Goal: Check status: Check status

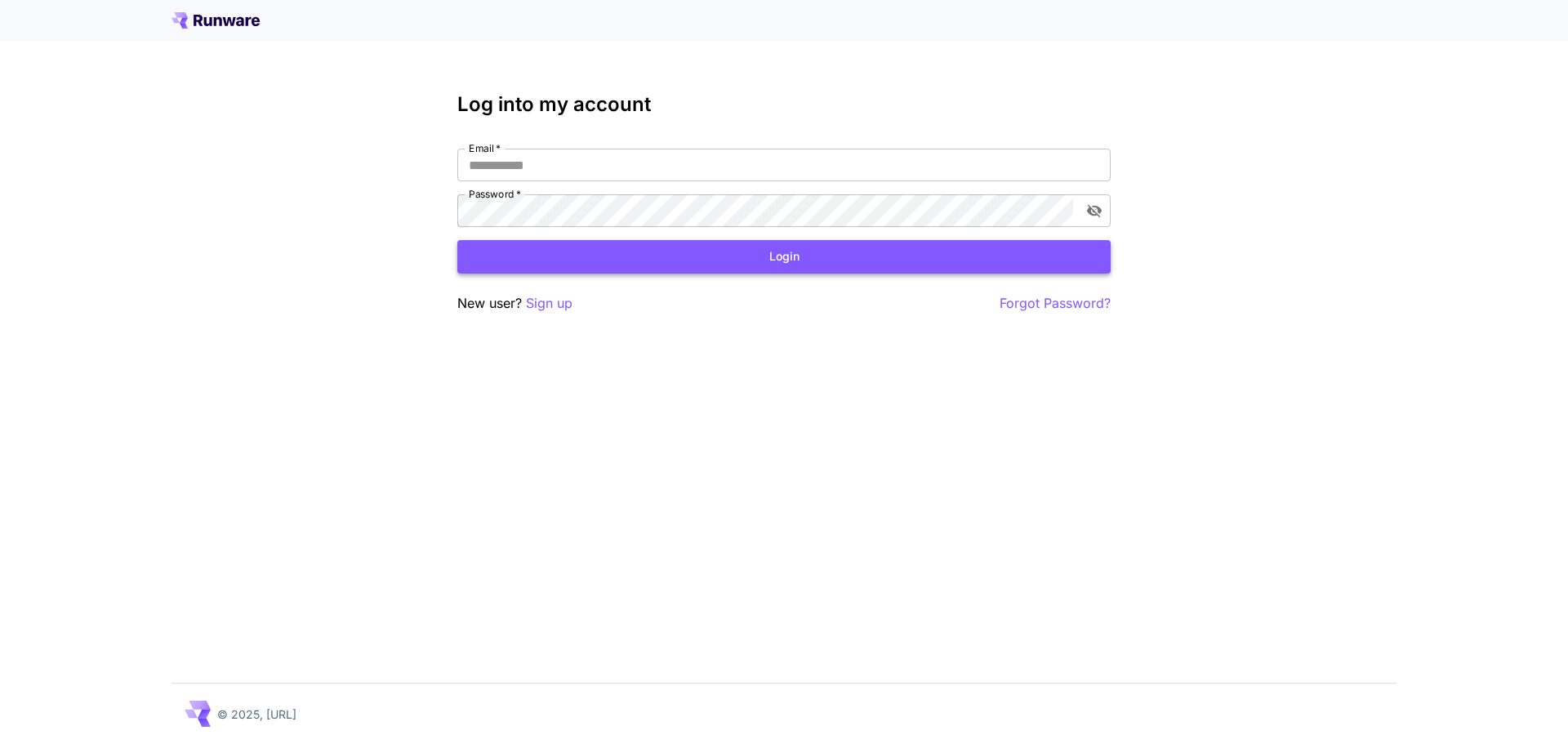
type input "**********"
click at [707, 261] on button "Login" at bounding box center [784, 257] width 653 height 34
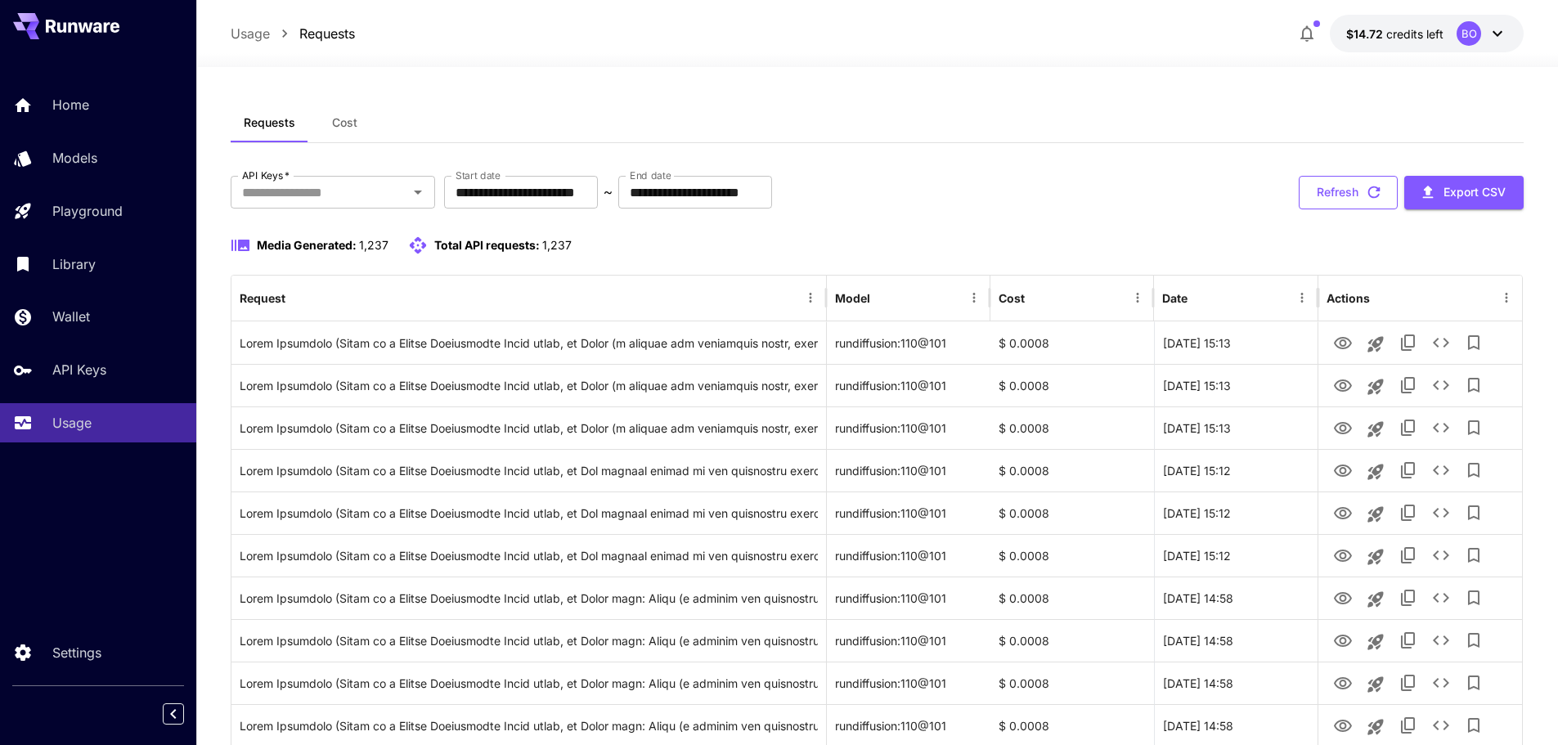
click at [1322, 195] on button "Refresh" at bounding box center [1348, 193] width 99 height 34
click at [1343, 197] on button "Refresh" at bounding box center [1348, 193] width 99 height 34
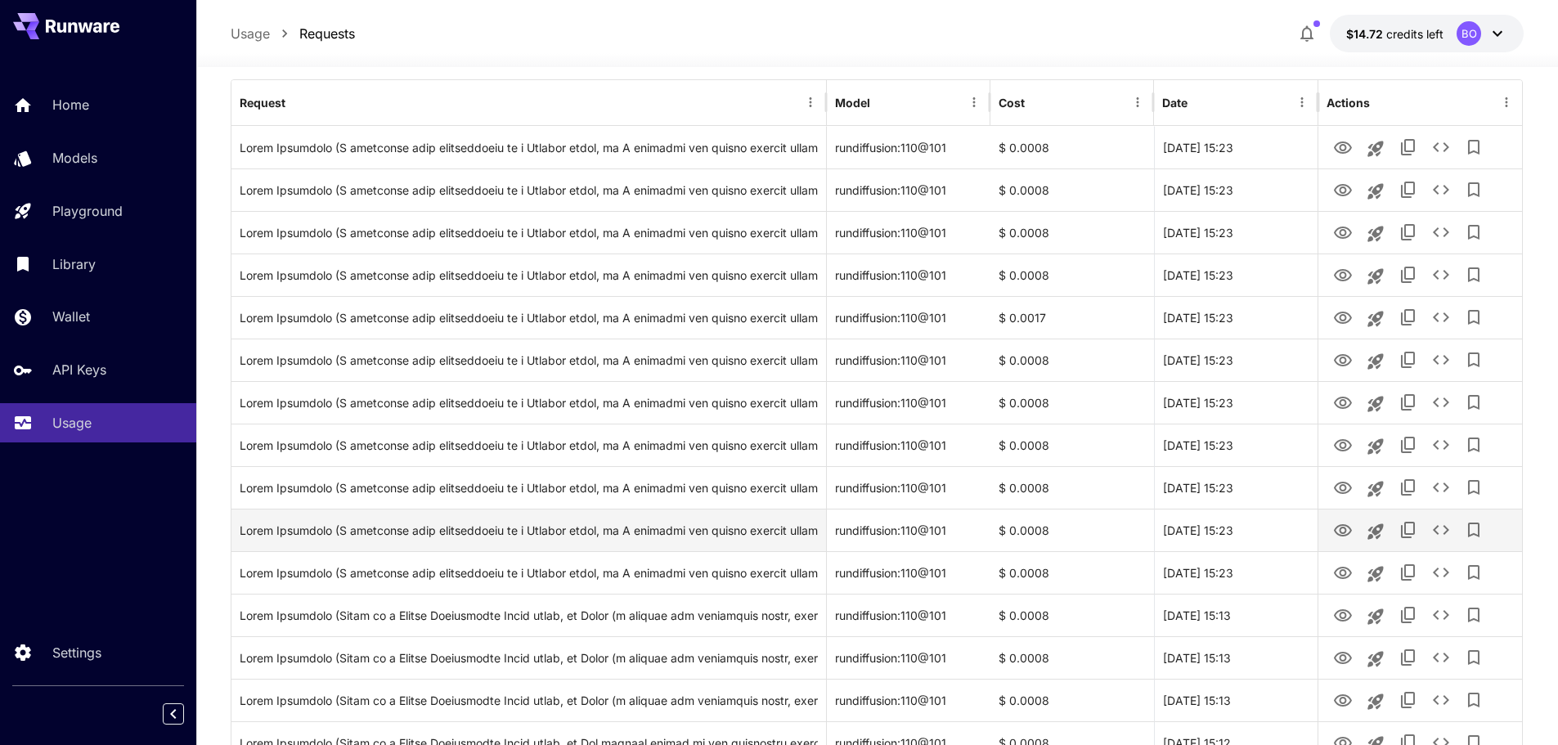
scroll to position [245, 0]
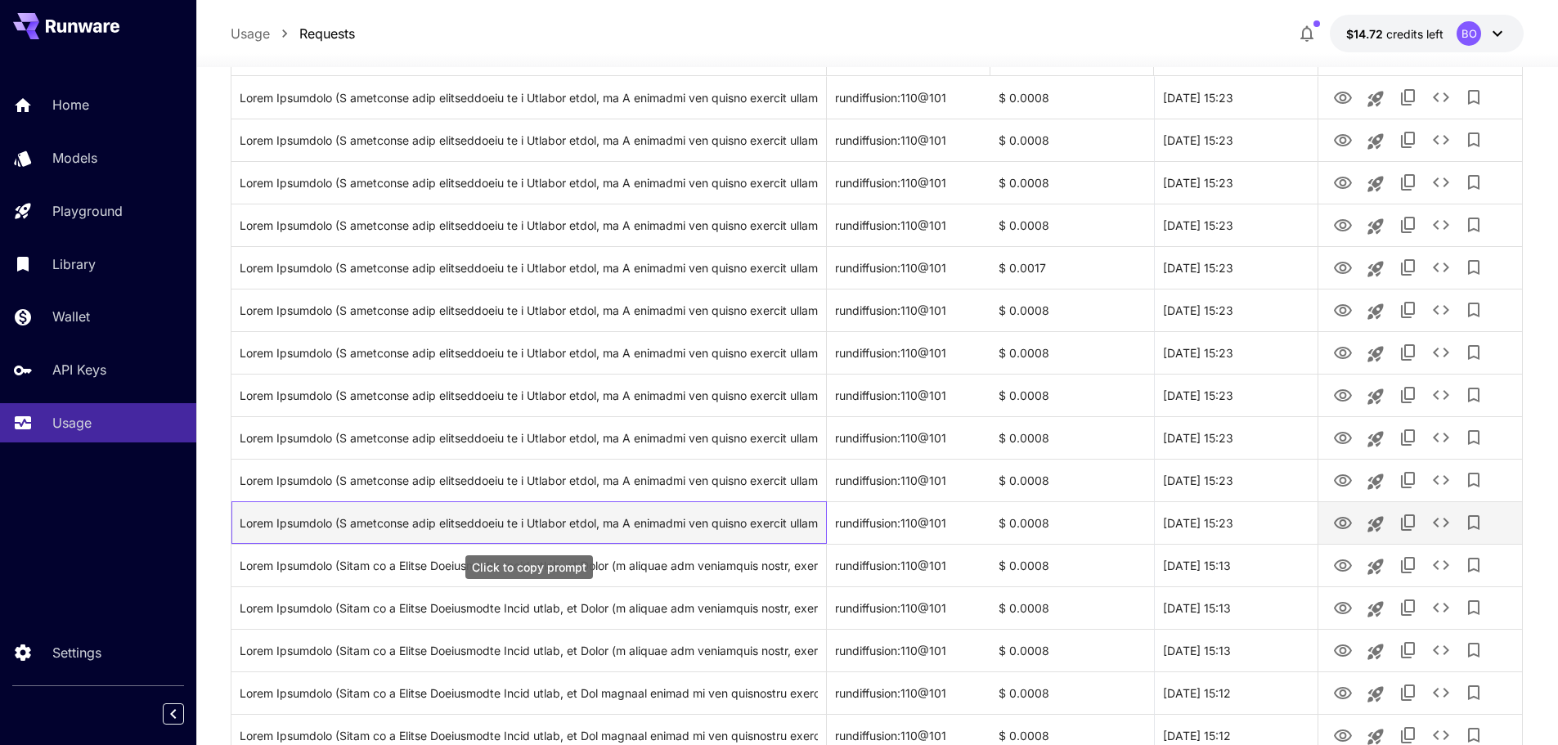
click at [756, 525] on div "Click to copy prompt" at bounding box center [529, 523] width 578 height 42
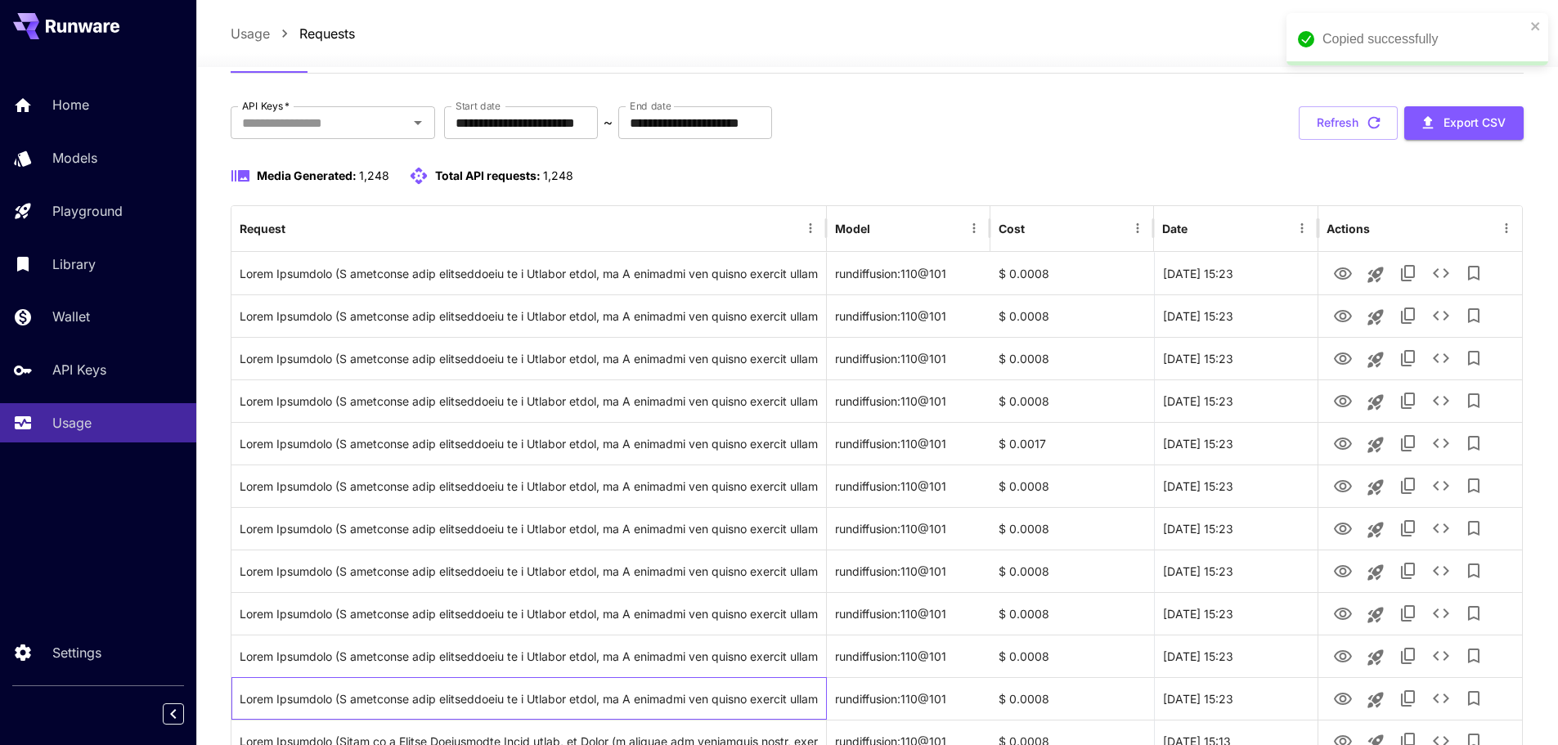
scroll to position [0, 0]
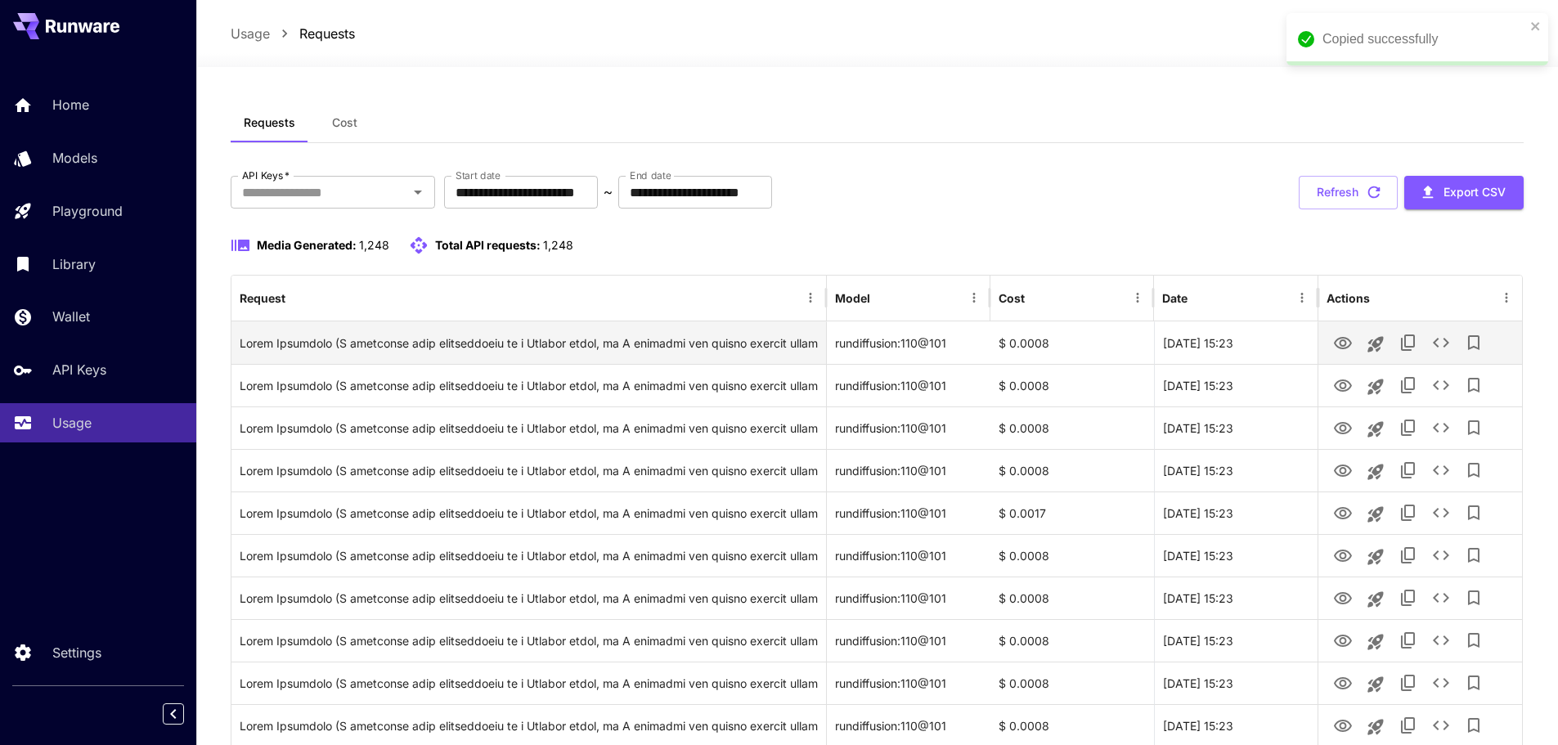
drag, startPoint x: 1326, startPoint y: 187, endPoint x: 1116, endPoint y: 359, distance: 271.4
click at [1326, 187] on button "Refresh" at bounding box center [1348, 193] width 99 height 34
click at [1341, 343] on icon "View" at bounding box center [1343, 344] width 20 height 20
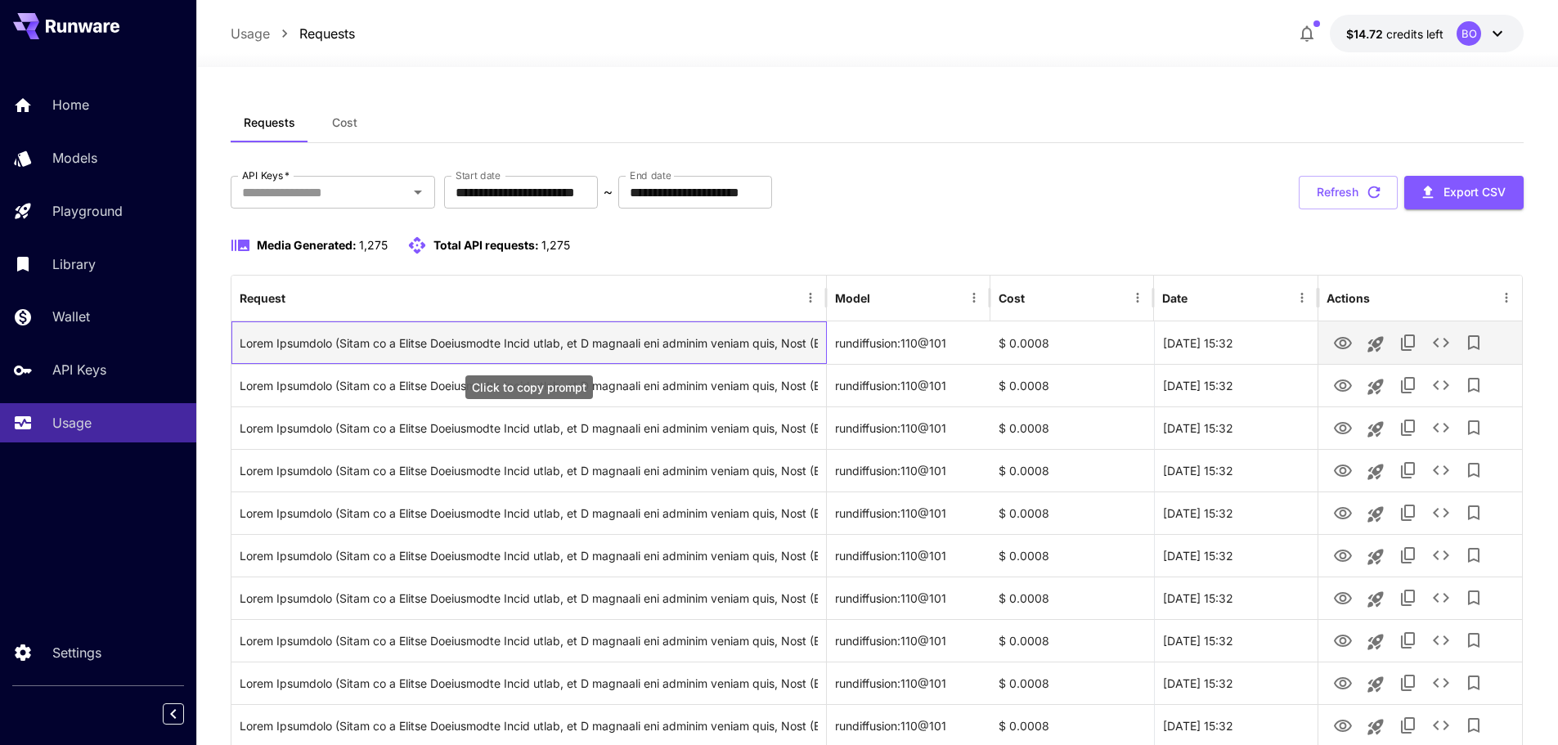
click at [747, 345] on div "Click to copy prompt" at bounding box center [529, 343] width 578 height 42
